Goal: Use online tool/utility: Utilize a website feature to perform a specific function

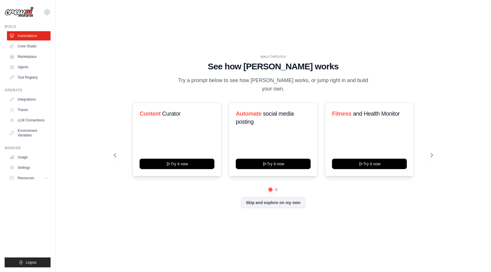
click at [171, 60] on div "WALKTHROUGH See how [PERSON_NAME] works Try a prompt below to see how [PERSON_N…" at bounding box center [273, 74] width 319 height 39
click at [434, 154] on icon at bounding box center [432, 155] width 6 height 6
click at [118, 157] on button at bounding box center [115, 155] width 12 height 12
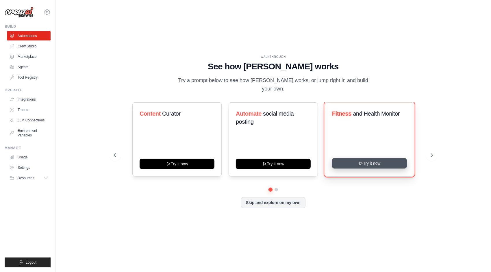
click at [369, 166] on button "Try it now" at bounding box center [369, 163] width 75 height 10
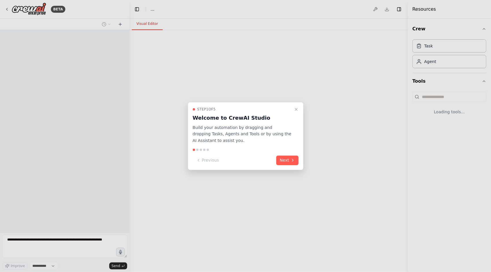
select select "****"
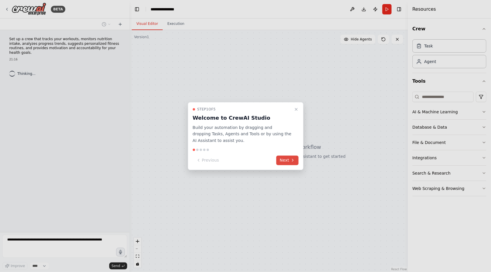
click at [291, 158] on icon at bounding box center [292, 160] width 5 height 5
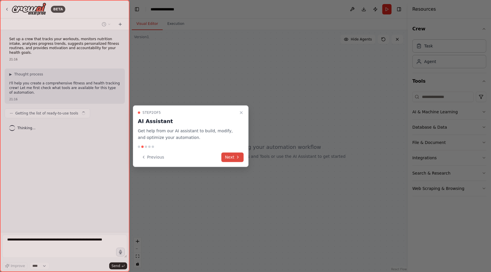
click at [233, 157] on button "Next" at bounding box center [232, 157] width 22 height 10
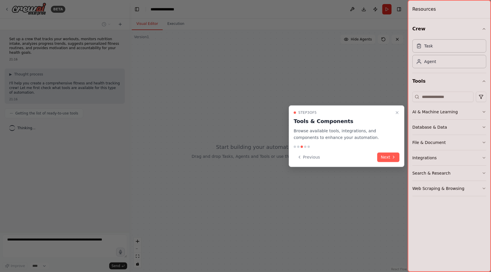
click at [408, 156] on div at bounding box center [448, 136] width 83 height 272
click at [392, 158] on icon at bounding box center [393, 157] width 5 height 5
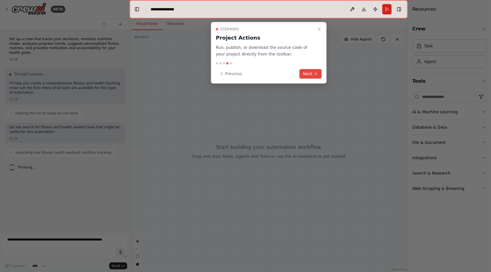
click at [311, 73] on button "Next" at bounding box center [310, 74] width 22 height 10
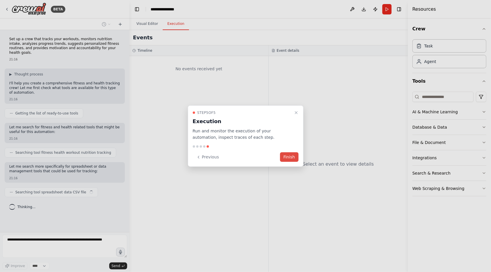
click at [298, 156] on button "Finish" at bounding box center [289, 157] width 18 height 10
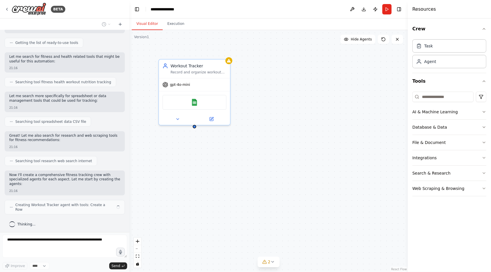
scroll to position [66, 0]
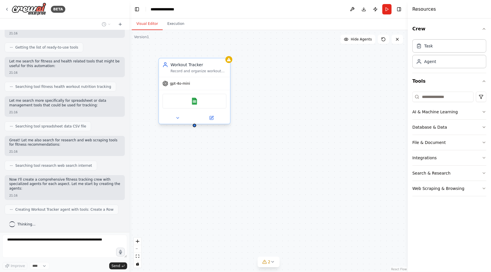
click at [206, 88] on div "gpt-4o-mini" at bounding box center [194, 83] width 71 height 13
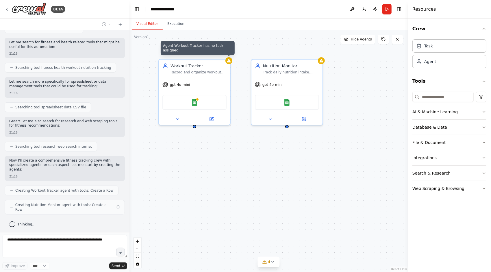
scroll to position [80, 0]
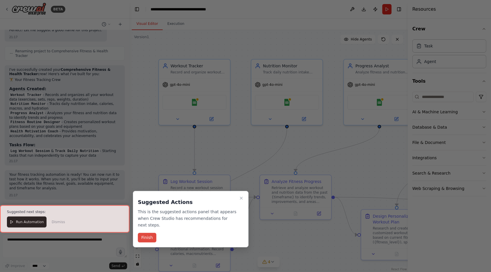
click at [148, 236] on button "Finish" at bounding box center [147, 238] width 18 height 10
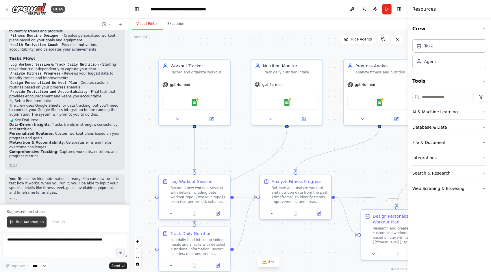
click at [38, 221] on span "Run Automation" at bounding box center [30, 221] width 28 height 5
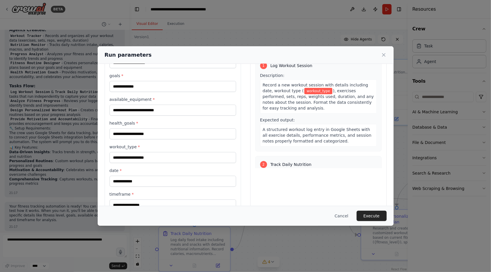
scroll to position [73, 0]
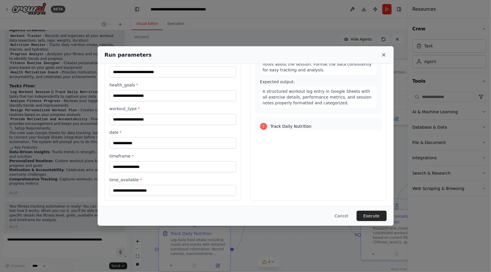
click at [385, 55] on icon at bounding box center [384, 55] width 6 height 6
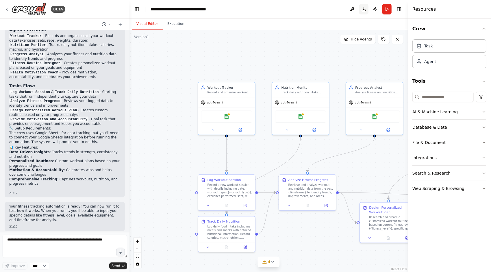
click at [363, 8] on button "Download" at bounding box center [363, 9] width 9 height 10
